Goal: Contribute content: Add original content to the website for others to see

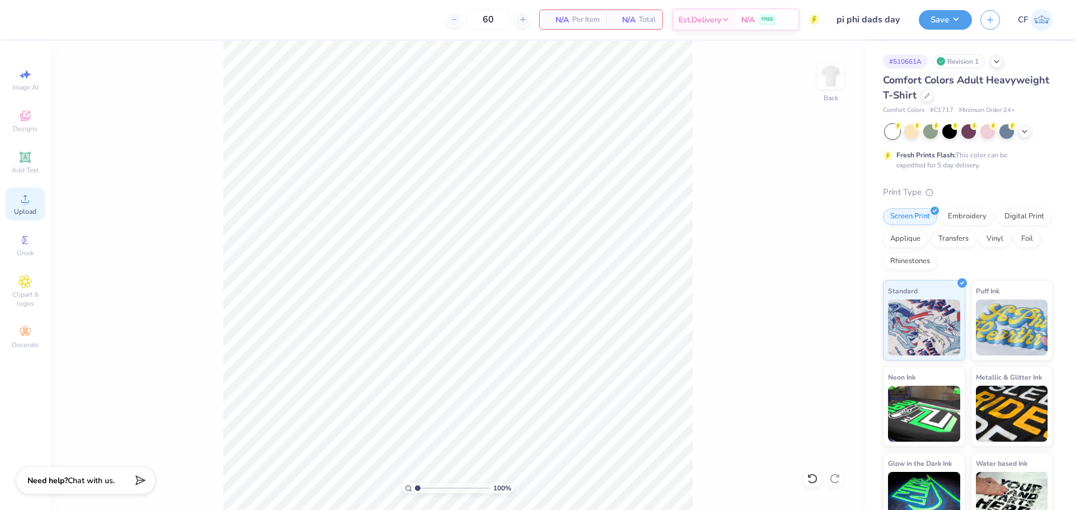
click at [26, 208] on span "Upload" at bounding box center [25, 211] width 22 height 9
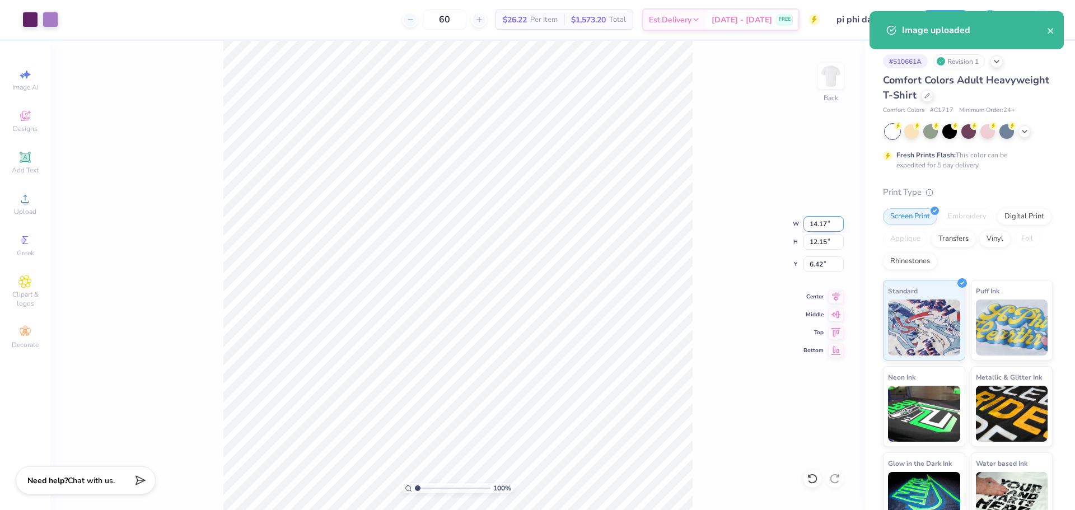
click at [806, 226] on input "14.17" at bounding box center [824, 224] width 40 height 16
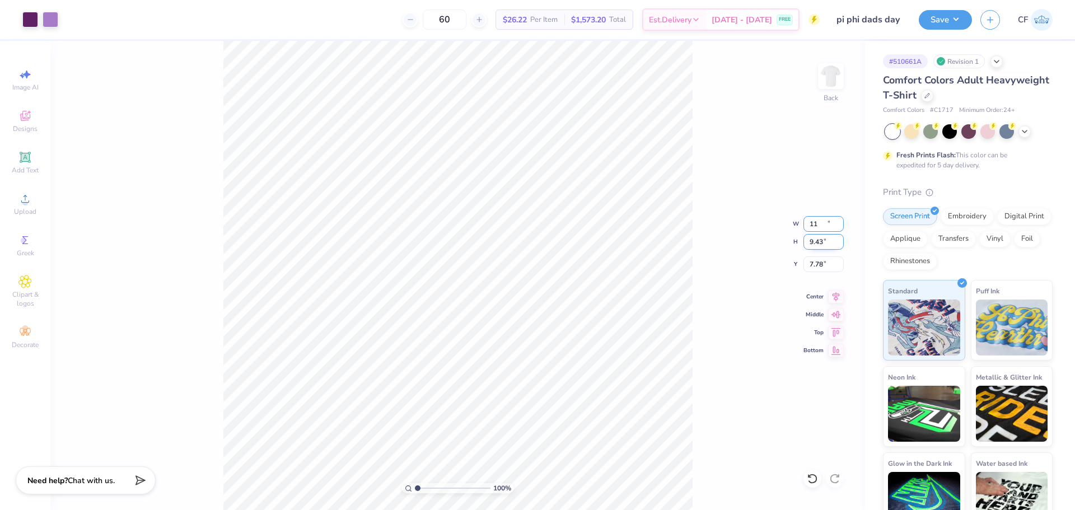
type input "11.00"
type input "9.43"
click at [811, 262] on input "7.78" at bounding box center [824, 264] width 40 height 16
type input "3.00"
click at [940, 16] on button "Save" at bounding box center [945, 18] width 53 height 20
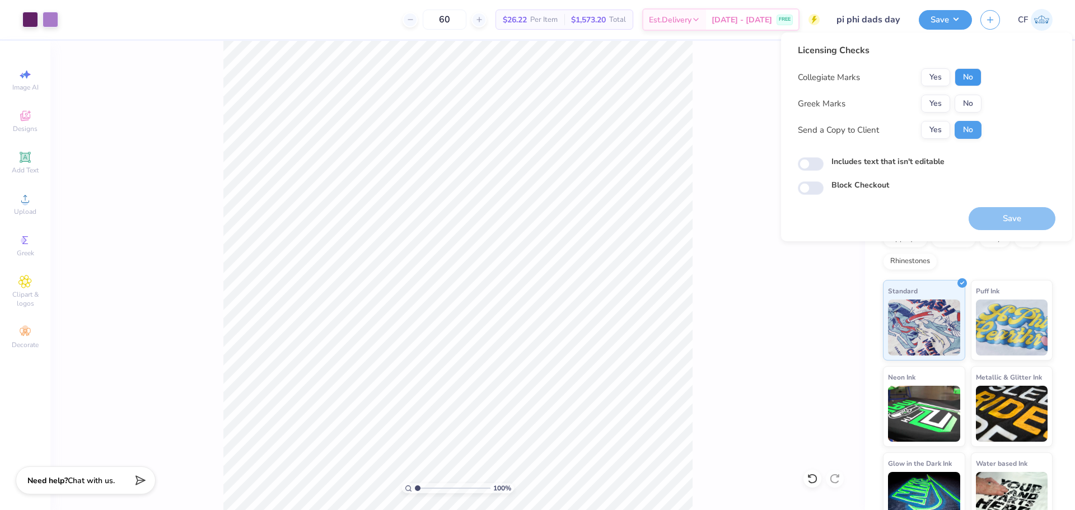
click at [976, 75] on button "No" at bounding box center [968, 77] width 27 height 18
click at [941, 99] on button "Yes" at bounding box center [935, 104] width 29 height 18
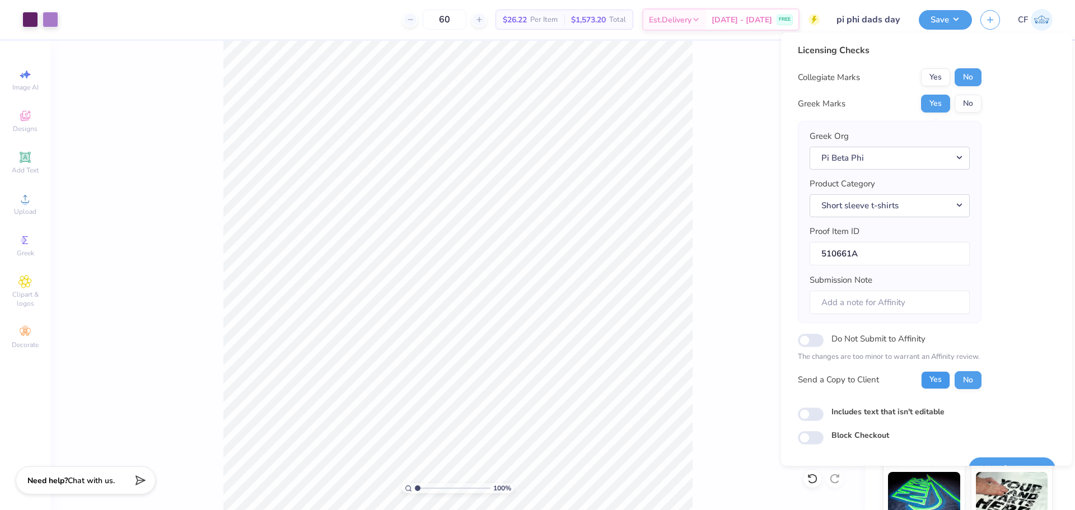
click at [933, 384] on button "Yes" at bounding box center [935, 380] width 29 height 18
click at [817, 415] on input "Includes text that isn't editable" at bounding box center [811, 414] width 26 height 13
checkbox input "true"
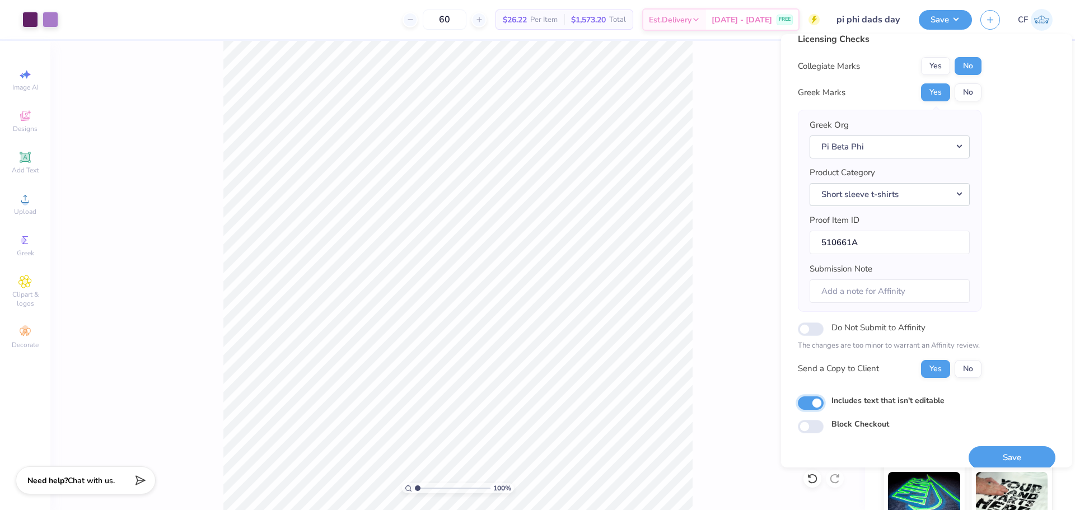
scroll to position [25, 0]
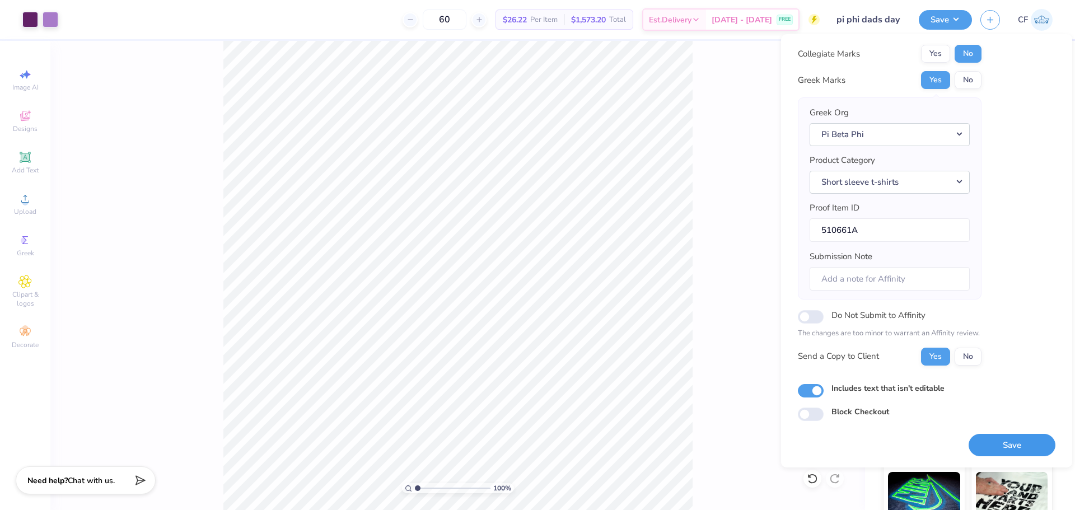
click at [995, 442] on button "Save" at bounding box center [1012, 445] width 87 height 23
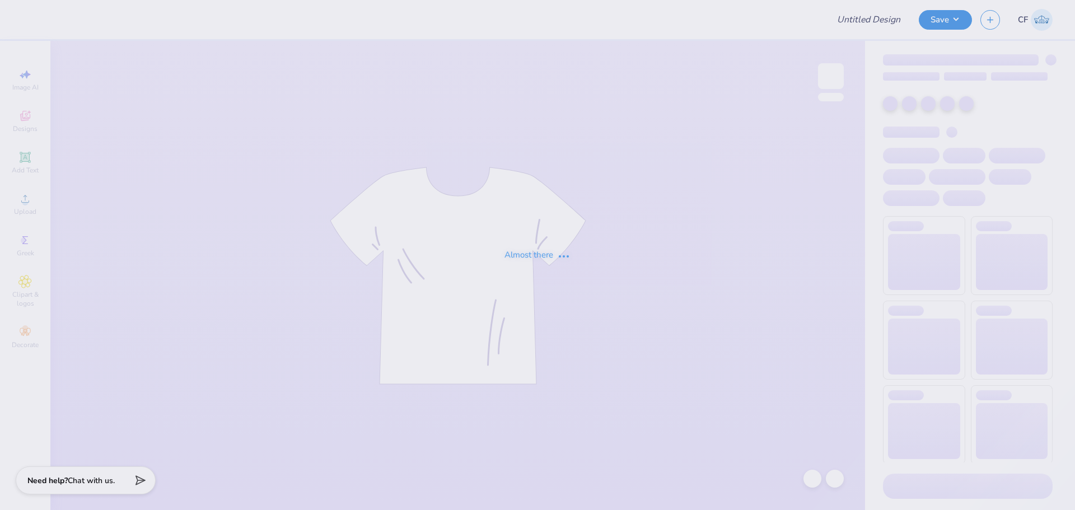
type input "DG - Parents Weekend"
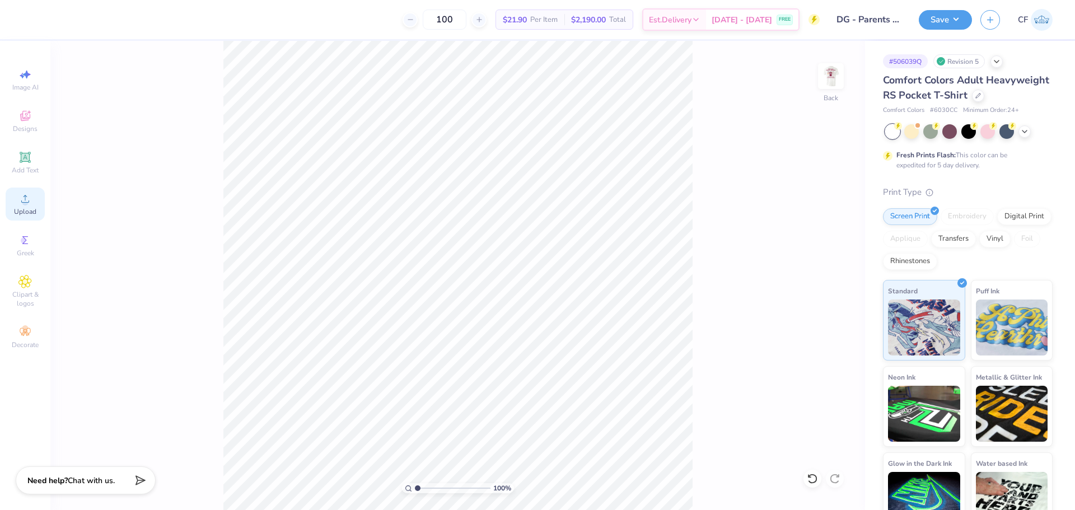
click at [30, 211] on span "Upload" at bounding box center [25, 211] width 22 height 9
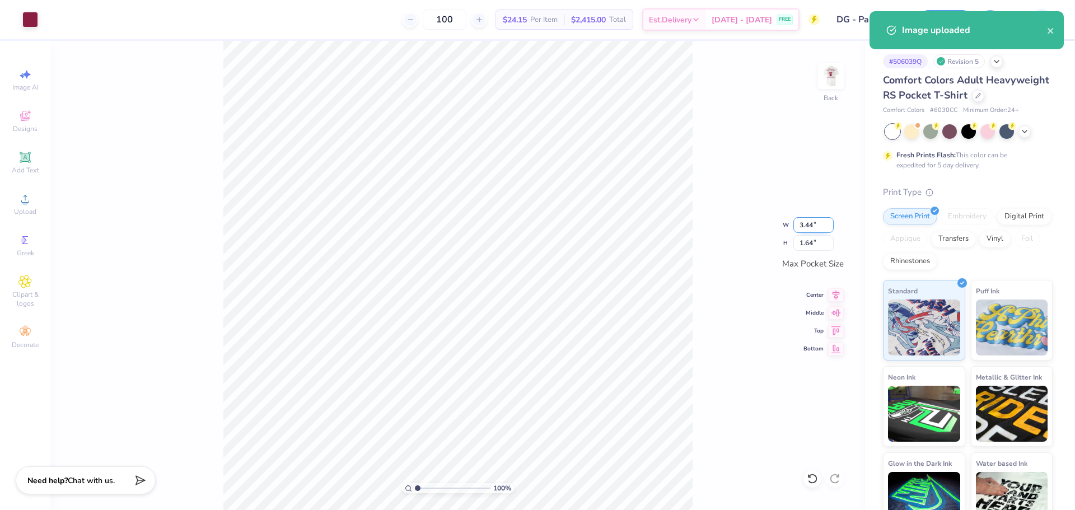
click at [801, 222] on input "3.44" at bounding box center [814, 225] width 40 height 16
type input "3.50"
type input "1.67"
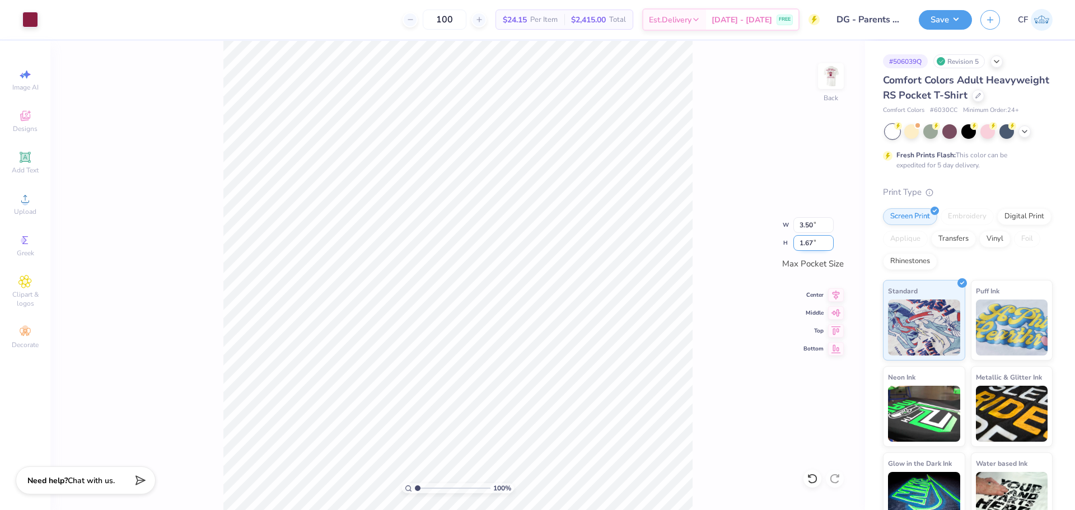
click at [807, 239] on input "1.67" at bounding box center [814, 243] width 40 height 16
click at [713, 167] on div "100 % Back W 3.50 3.50 " H 1.67 1.67 " Max Pocket Size Center Middle Top Bottom" at bounding box center [457, 275] width 815 height 469
click at [828, 79] on img at bounding box center [831, 76] width 45 height 45
click at [32, 196] on div "Upload" at bounding box center [25, 204] width 39 height 33
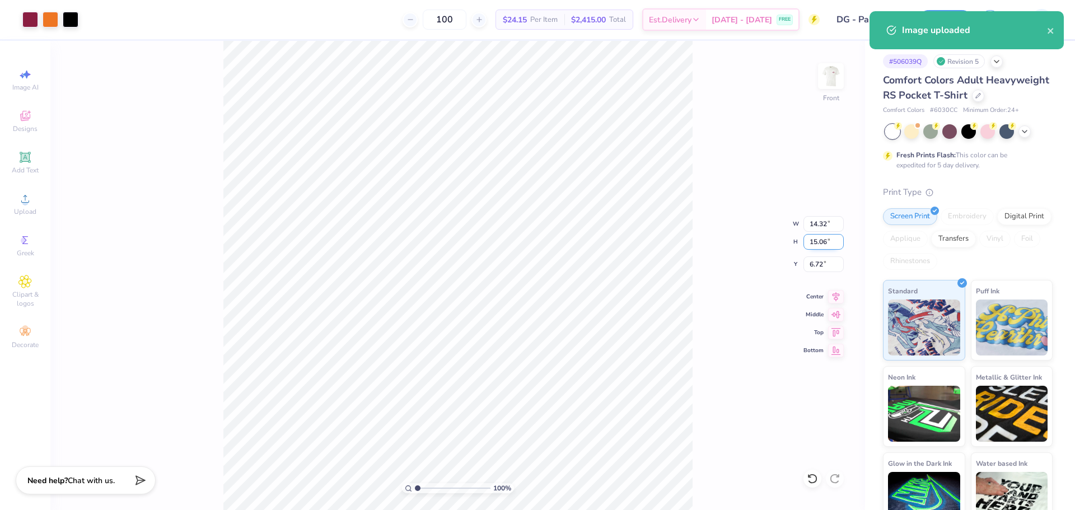
click at [813, 245] on input "15.06" at bounding box center [824, 242] width 40 height 16
type input "14"
type input "13.32"
type input "14.00"
type input "7.25"
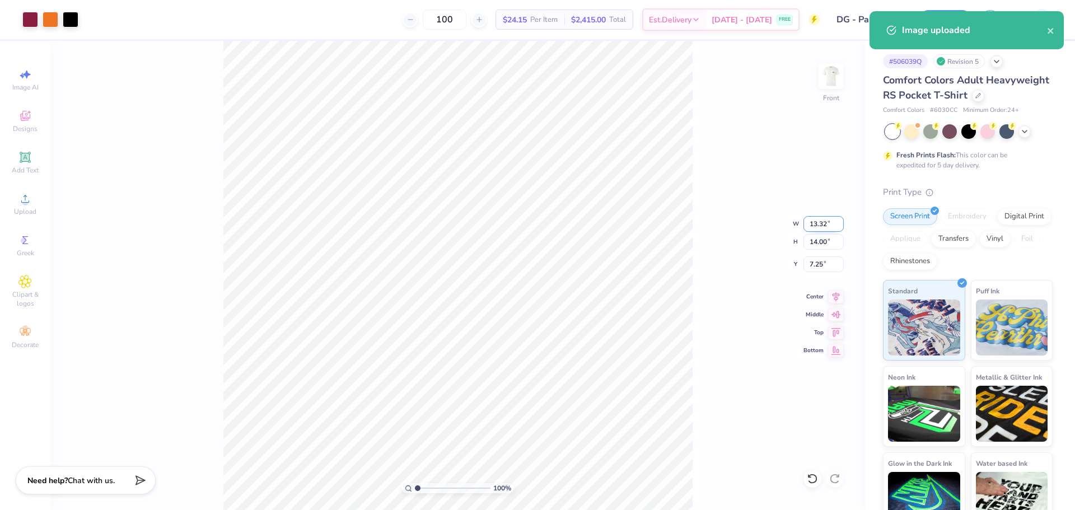
click at [817, 223] on input "13.32" at bounding box center [824, 224] width 40 height 16
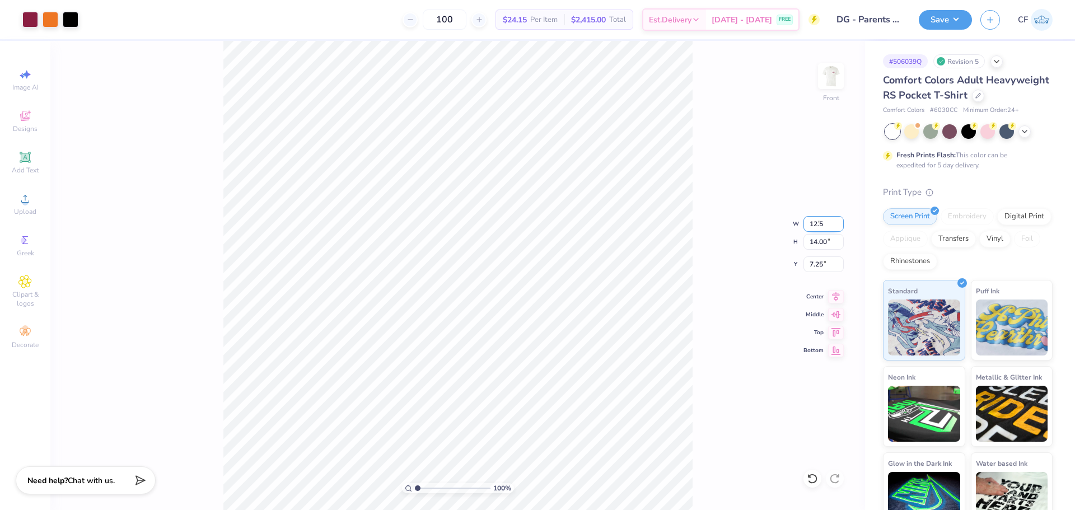
type input "12.50"
type input "13.14"
click at [824, 261] on input "7.68" at bounding box center [824, 264] width 40 height 16
type input "3.00"
click at [954, 17] on button "Save" at bounding box center [945, 18] width 53 height 20
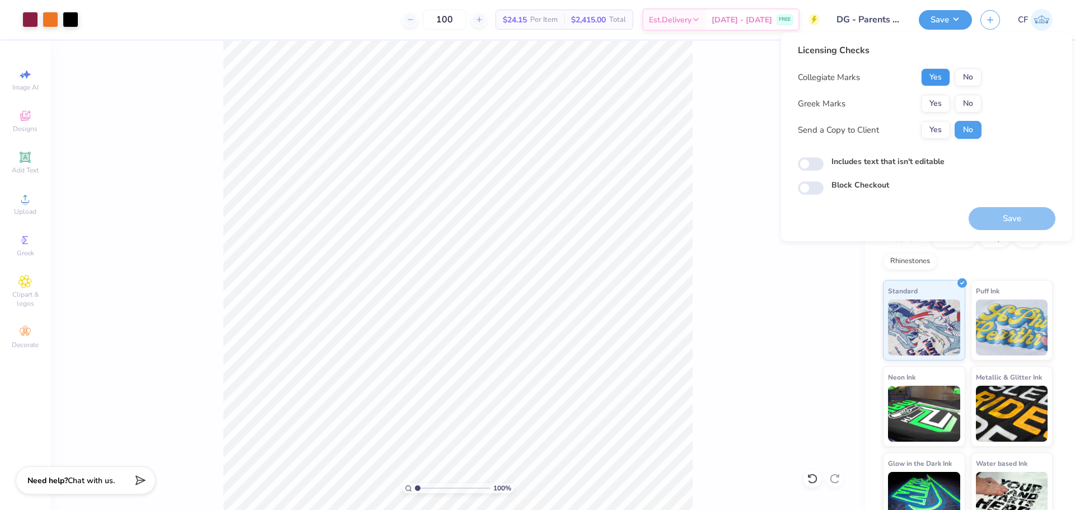
click at [939, 74] on button "Yes" at bounding box center [935, 77] width 29 height 18
click at [932, 101] on button "Yes" at bounding box center [935, 104] width 29 height 18
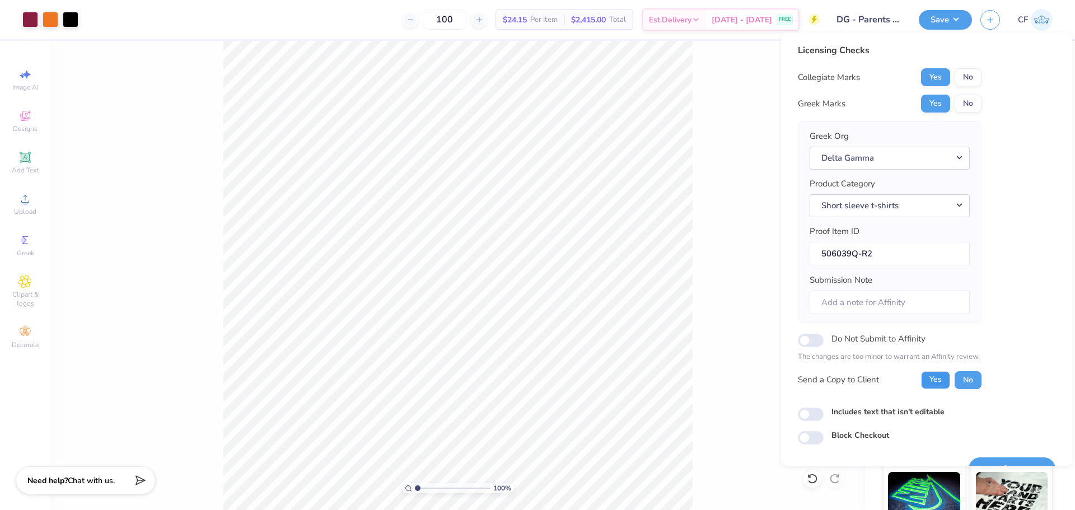
click at [932, 375] on button "Yes" at bounding box center [935, 380] width 29 height 18
click at [807, 417] on input "Includes text that isn't editable" at bounding box center [811, 414] width 26 height 13
checkbox input "true"
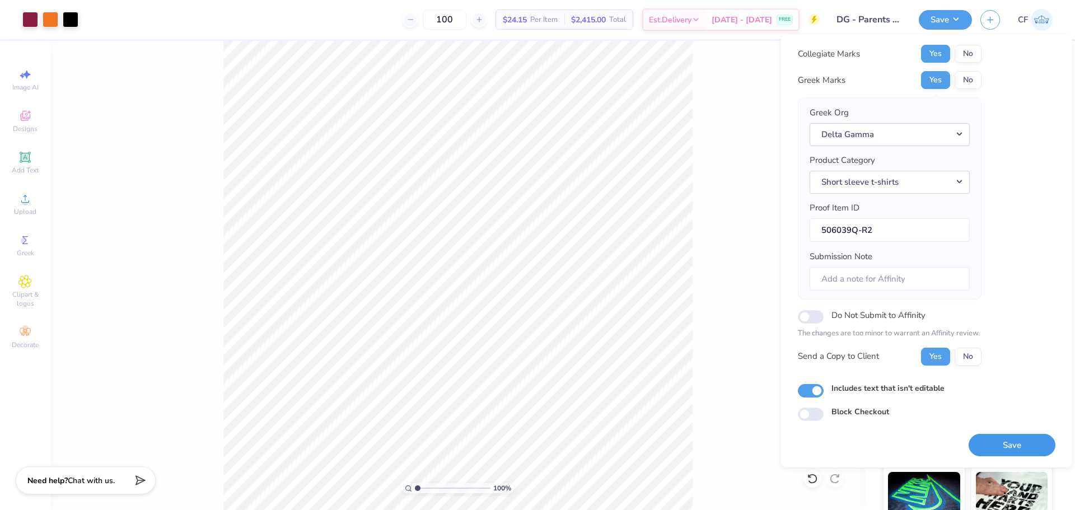
click at [999, 443] on button "Save" at bounding box center [1012, 445] width 87 height 23
